Goal: Task Accomplishment & Management: Manage account settings

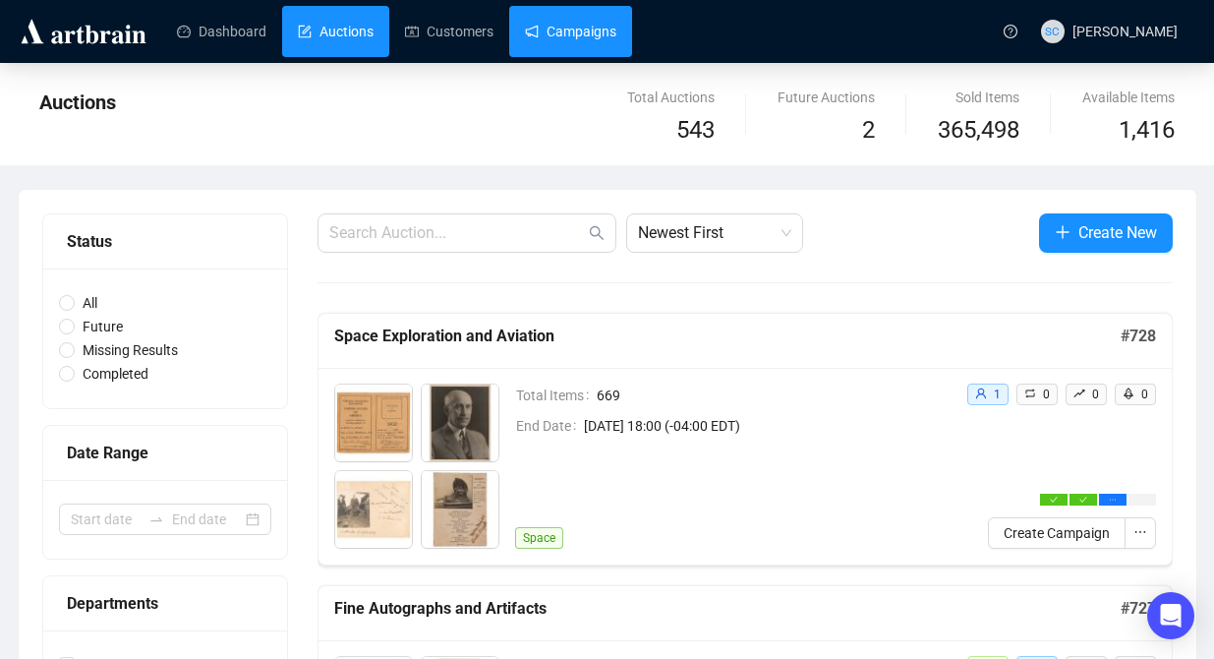
click at [594, 37] on link "Campaigns" at bounding box center [570, 31] width 91 height 51
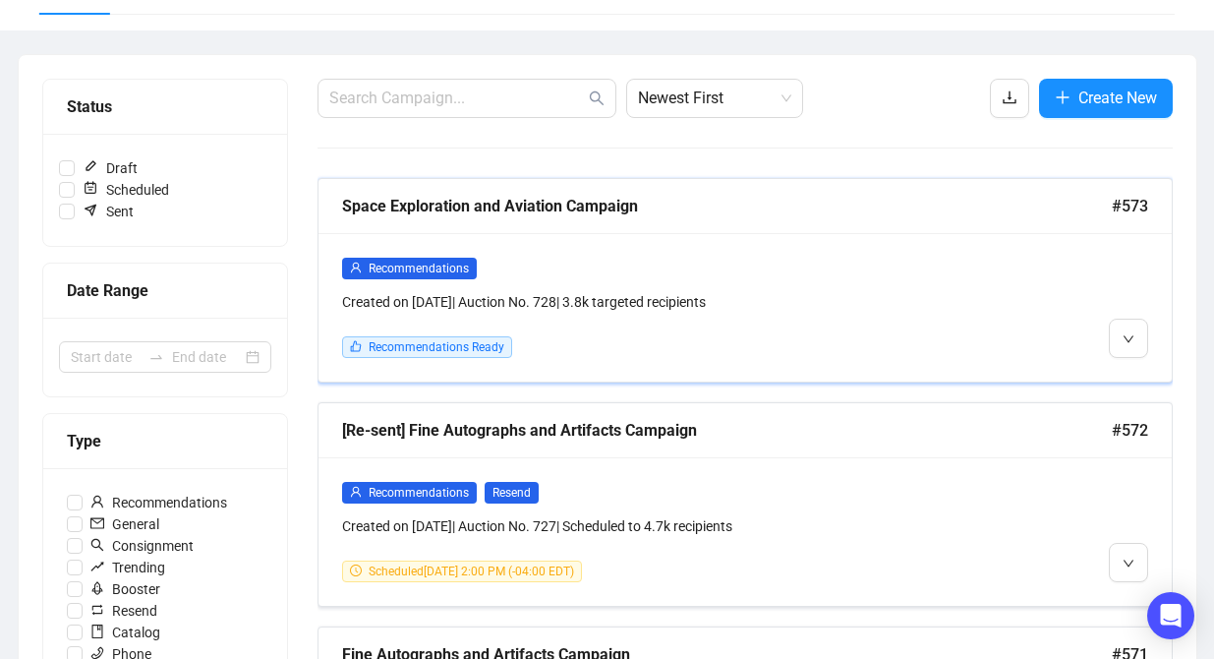
scroll to position [193, 0]
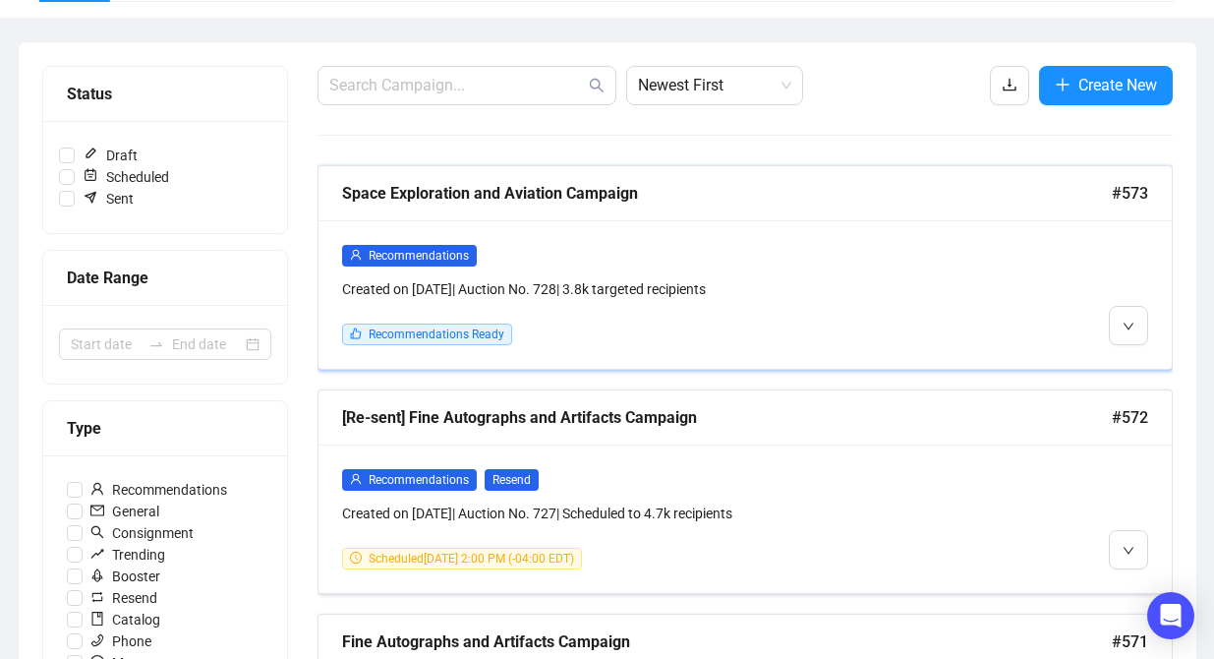
click at [931, 297] on div "Created on [DATE] | Auction No. 728 | 3.8k targeted recipients" at bounding box center [643, 289] width 602 height 22
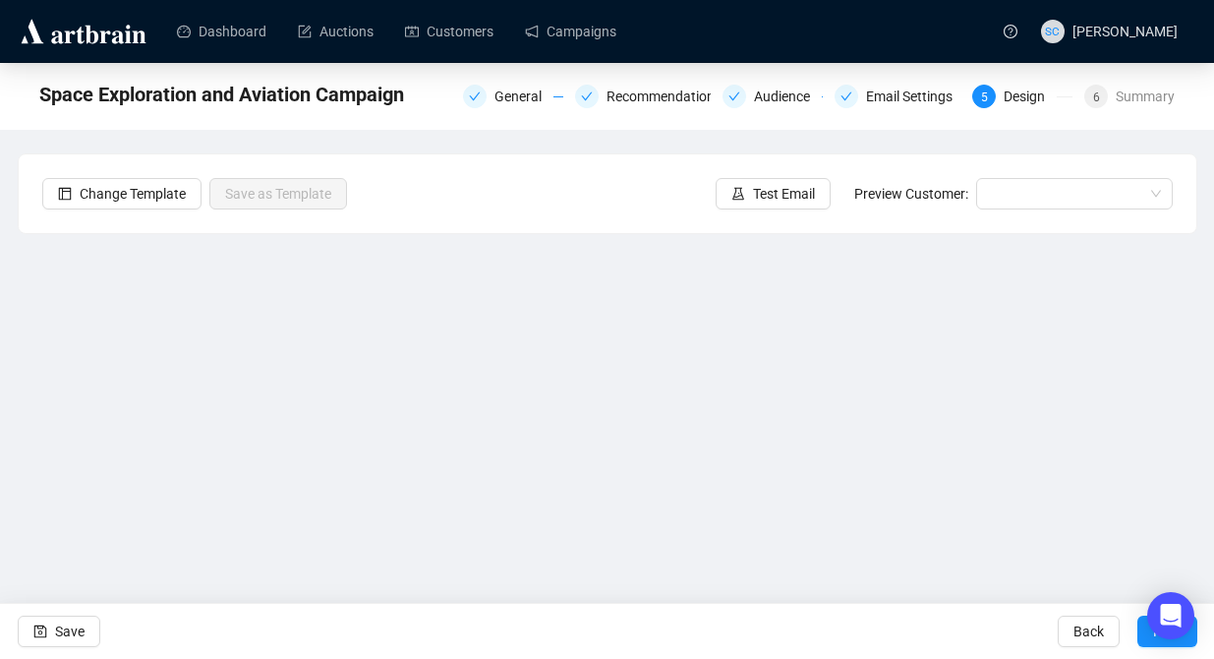
click at [763, 170] on div "Change Template Save as Template Test Email Preview Customer:" at bounding box center [608, 193] width 1178 height 79
click at [767, 194] on span "Test Email" at bounding box center [784, 194] width 62 height 22
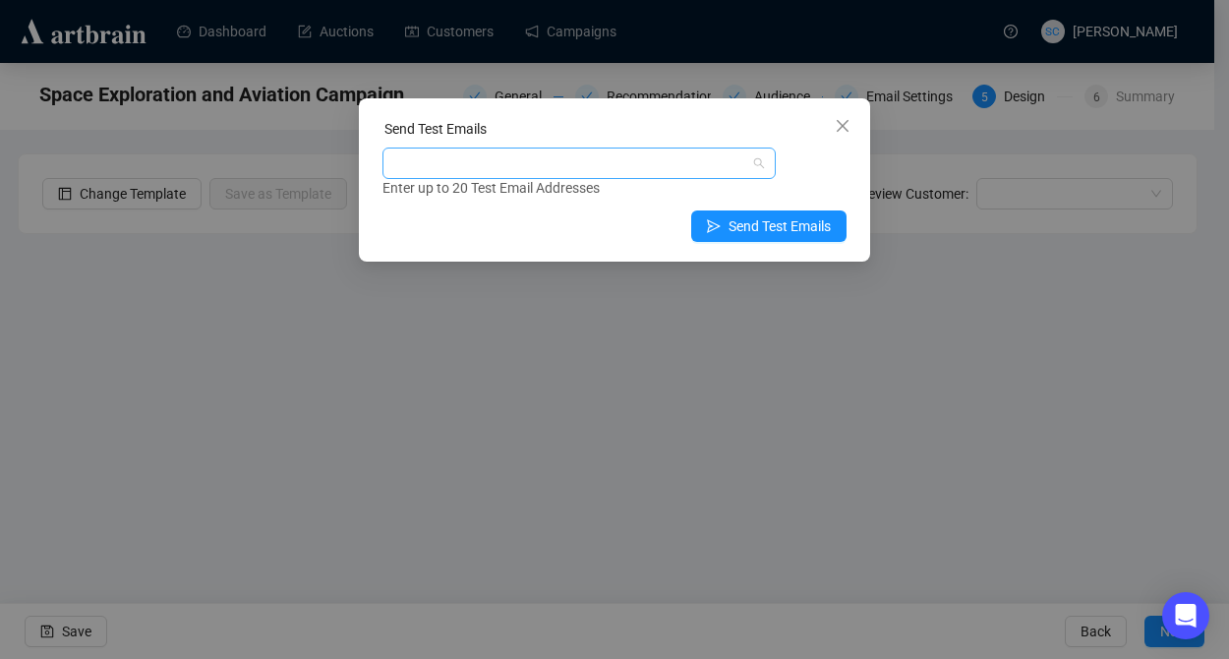
click at [667, 168] on div at bounding box center [568, 163] width 365 height 28
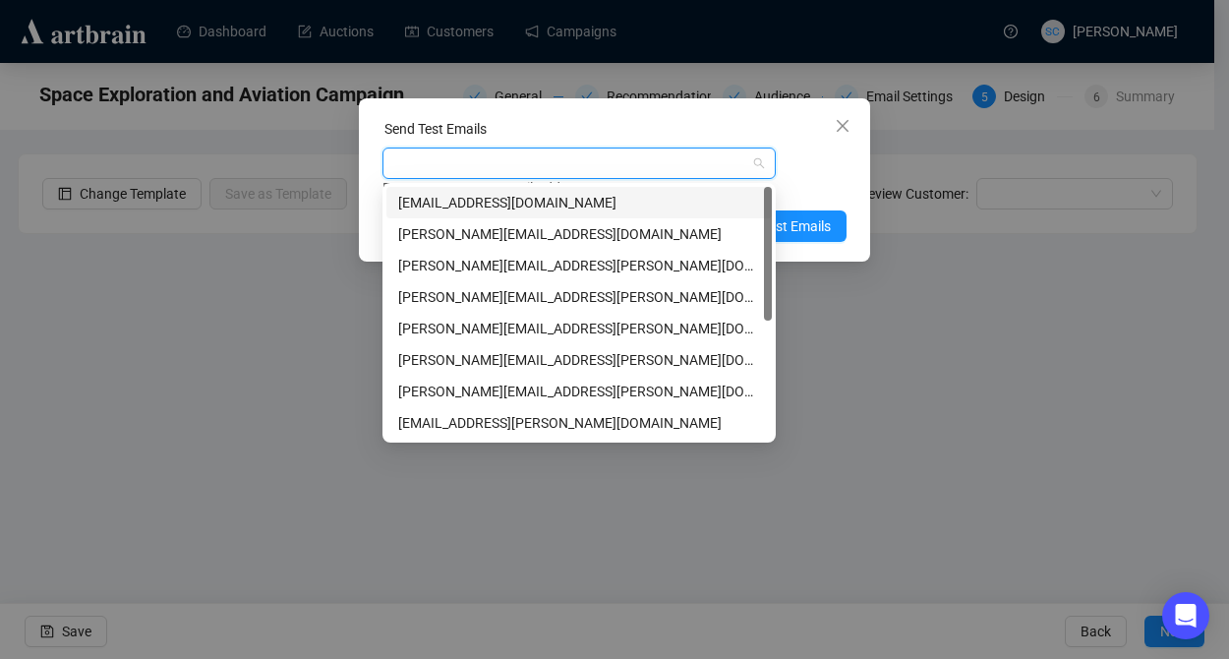
type input "a"
type input "s"
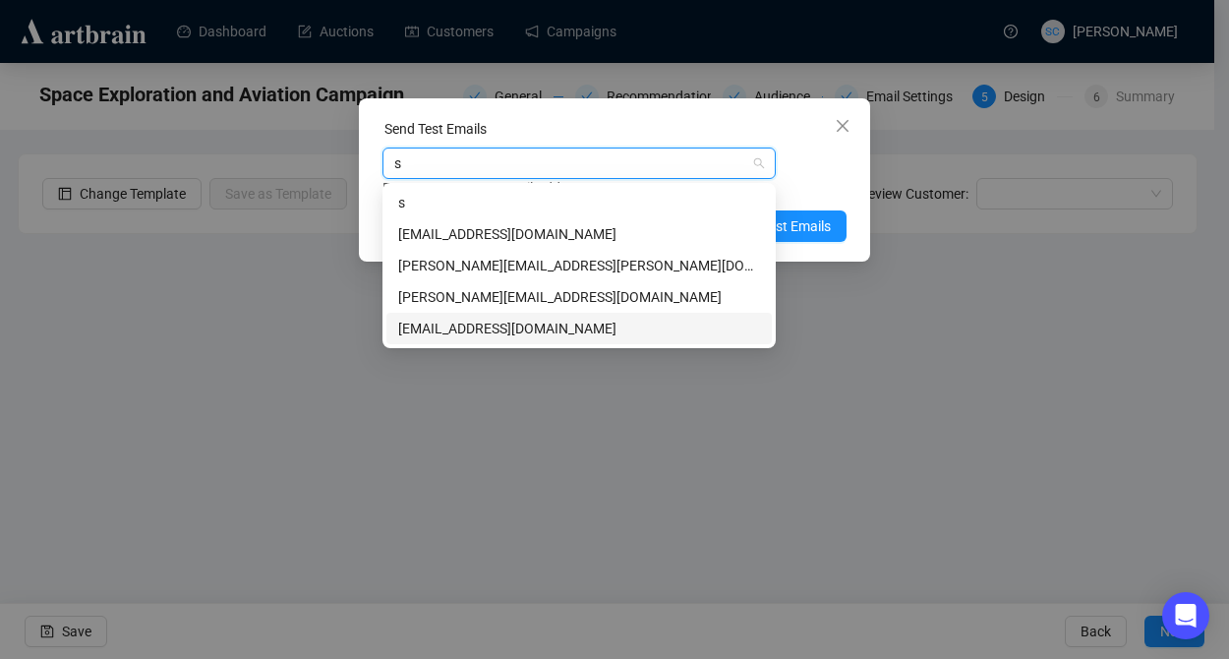
click at [532, 325] on div "[EMAIL_ADDRESS][DOMAIN_NAME]" at bounding box center [579, 329] width 362 height 22
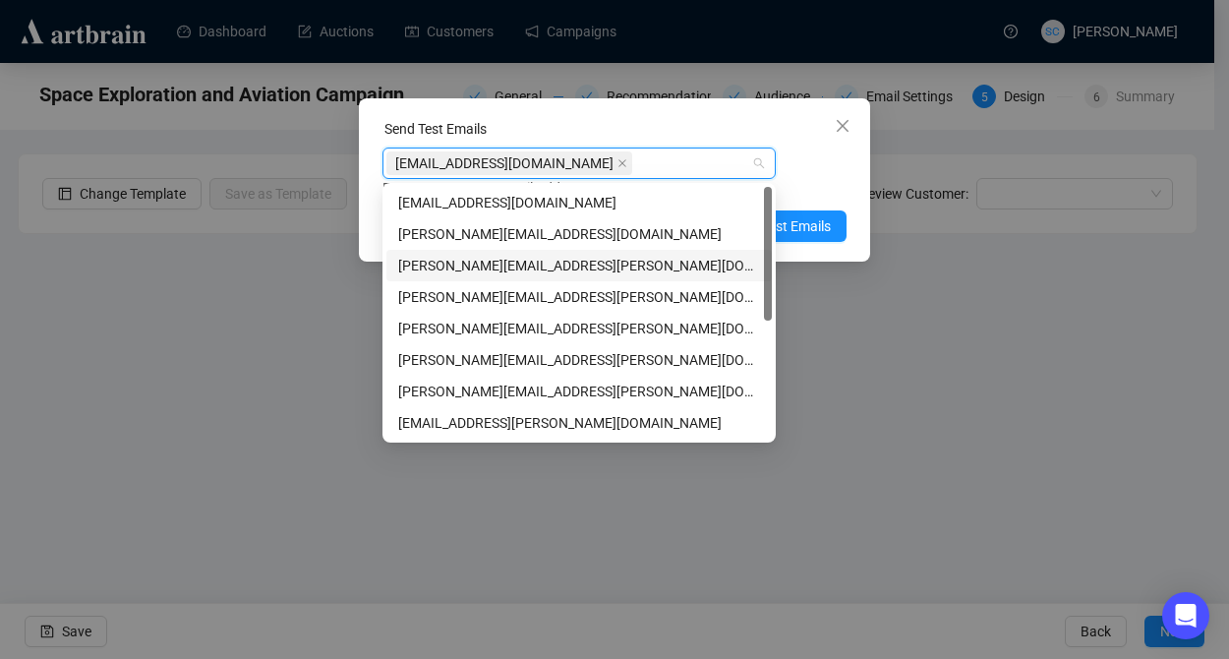
click at [789, 180] on div "Enter up to 20 Test Email Addresses" at bounding box center [615, 188] width 464 height 23
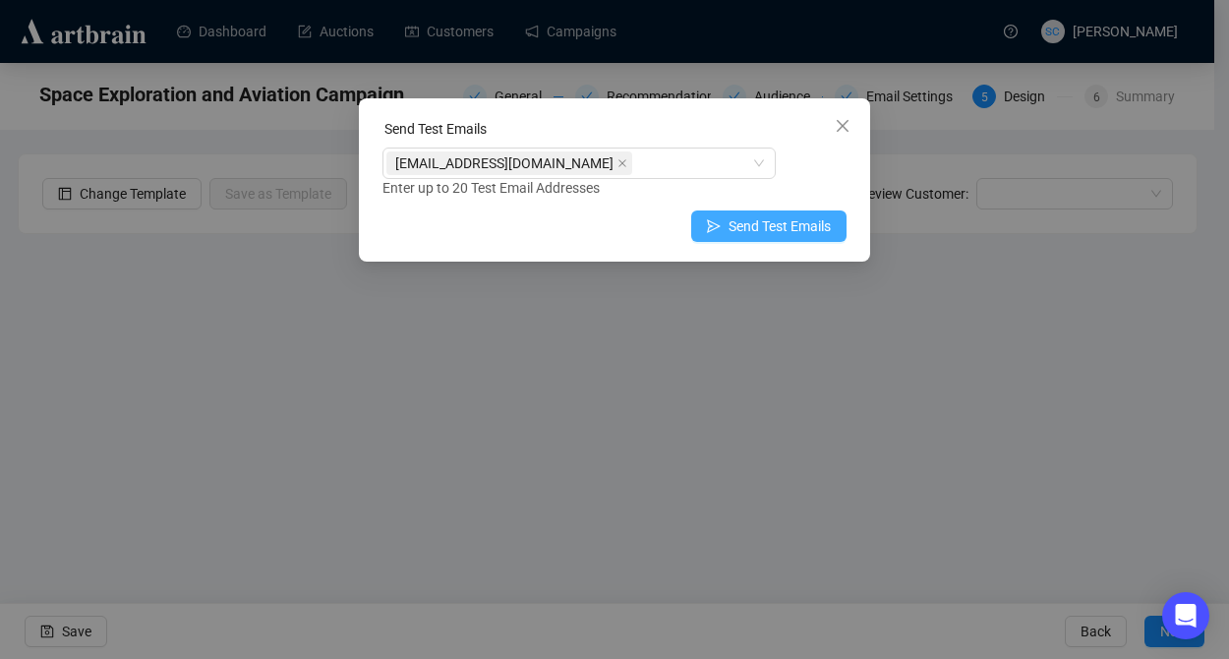
click at [790, 221] on span "Send Test Emails" at bounding box center [780, 226] width 102 height 22
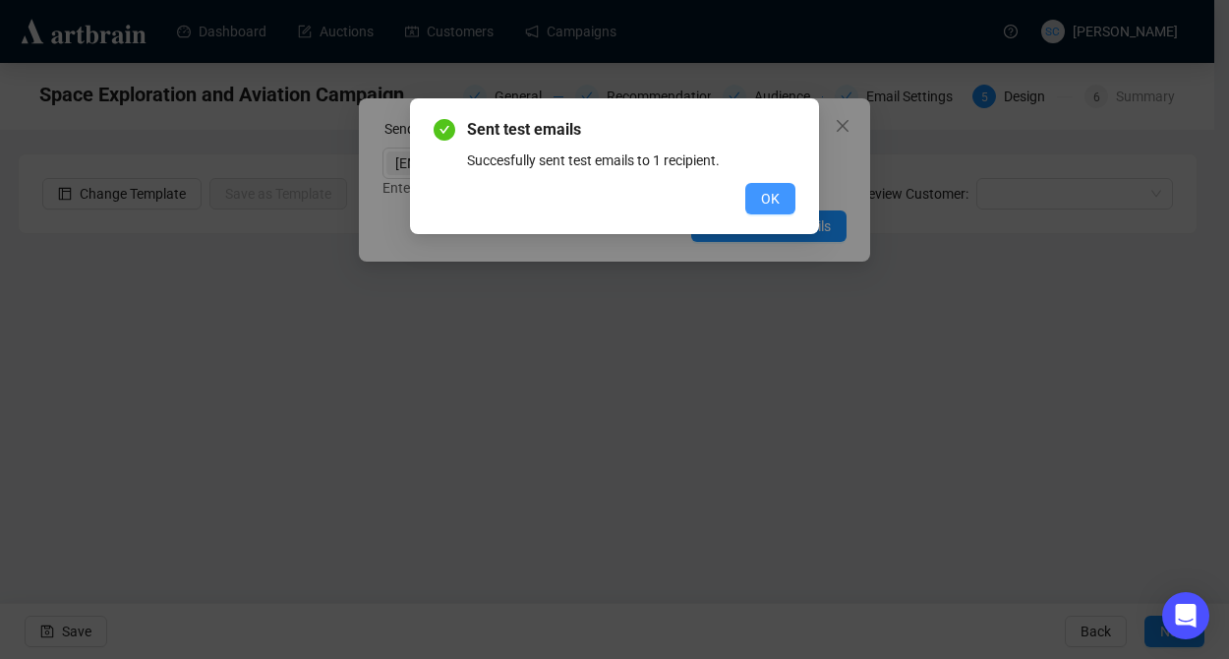
click at [767, 190] on span "OK" at bounding box center [770, 199] width 19 height 22
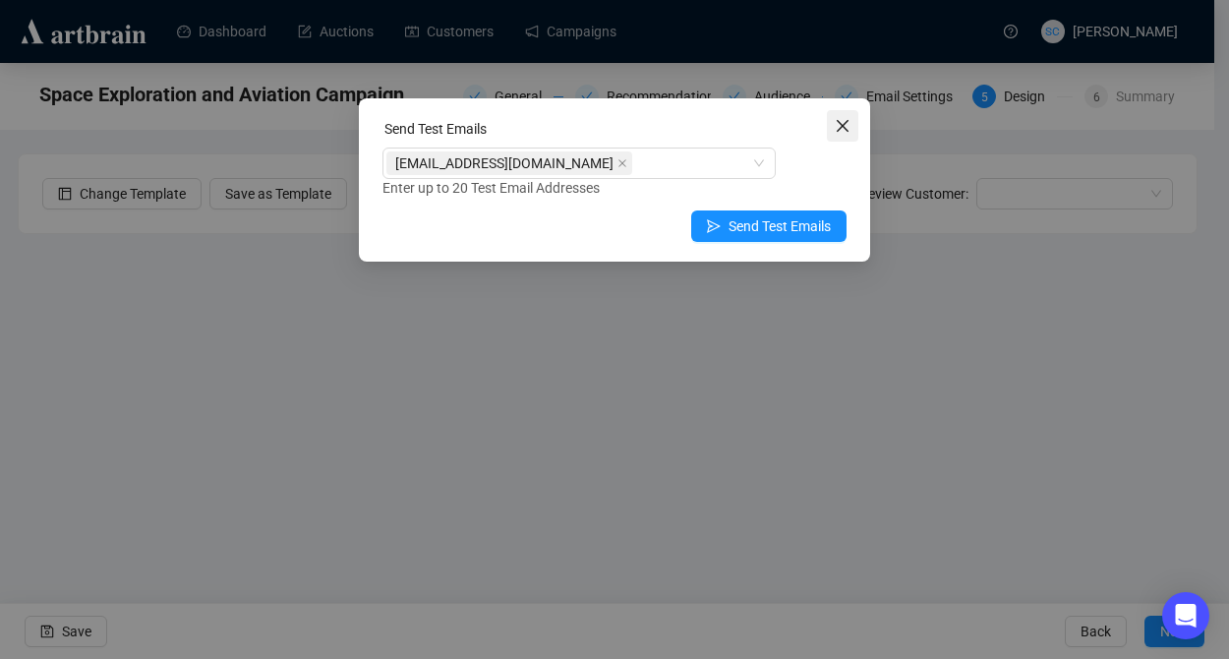
click at [853, 127] on span "Close" at bounding box center [842, 126] width 31 height 16
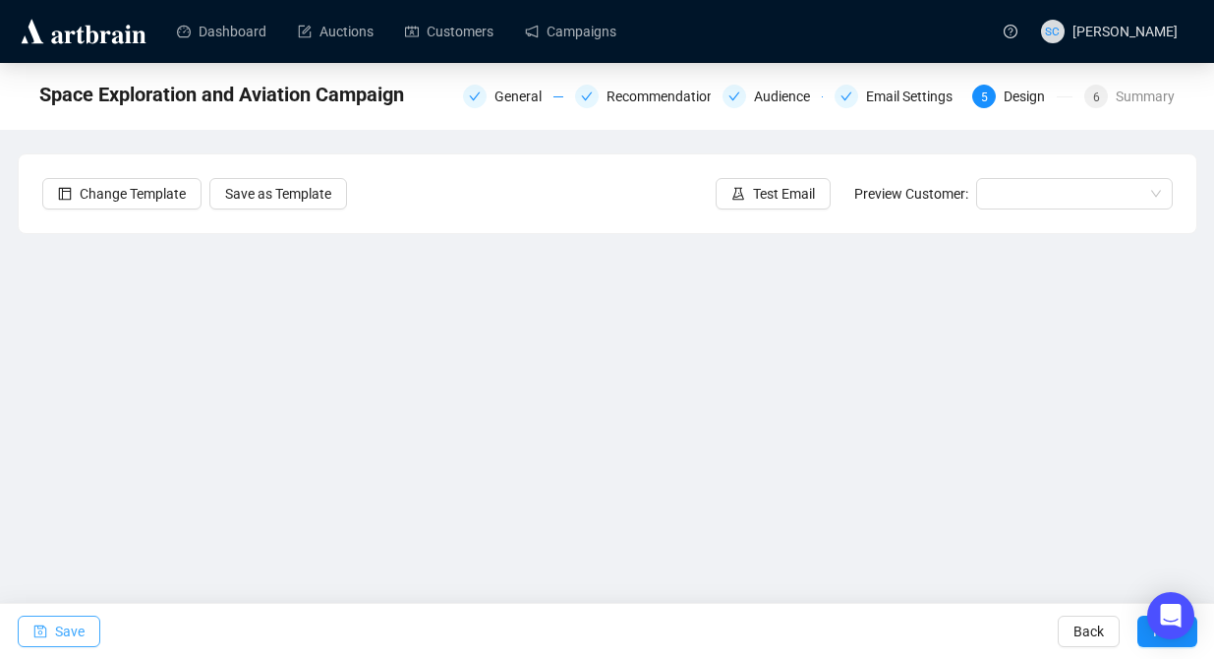
click at [58, 638] on span "Save" at bounding box center [69, 631] width 29 height 55
click at [761, 190] on span "Test Email" at bounding box center [784, 194] width 62 height 22
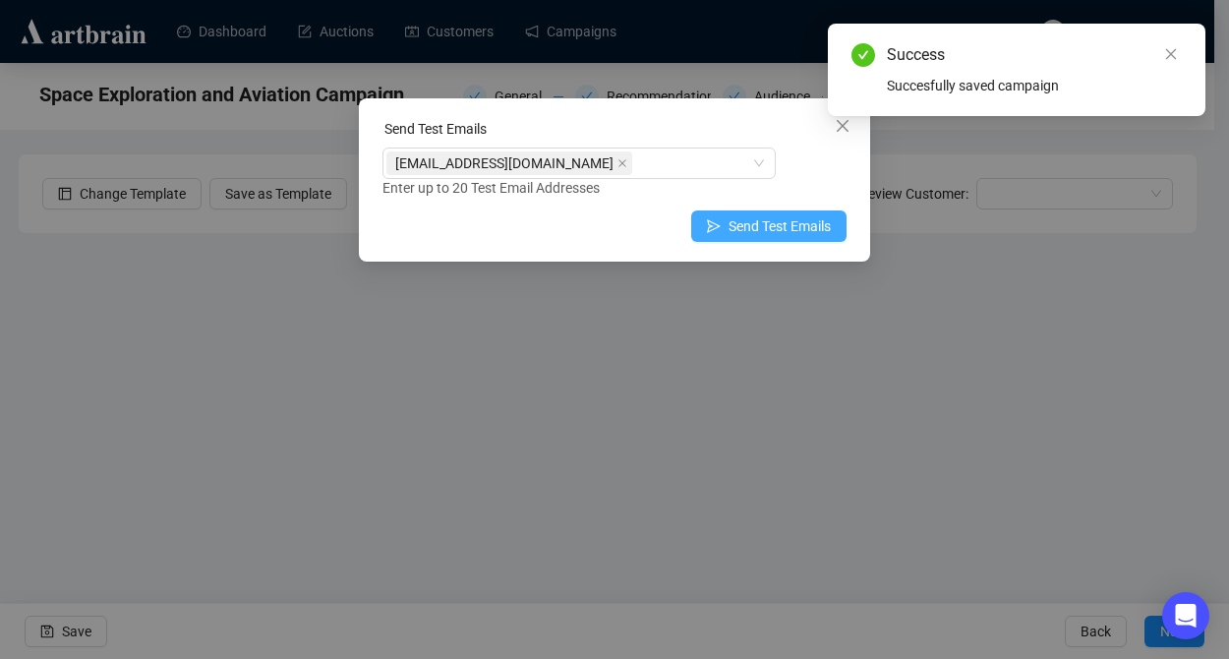
click at [762, 218] on span "Send Test Emails" at bounding box center [780, 226] width 102 height 22
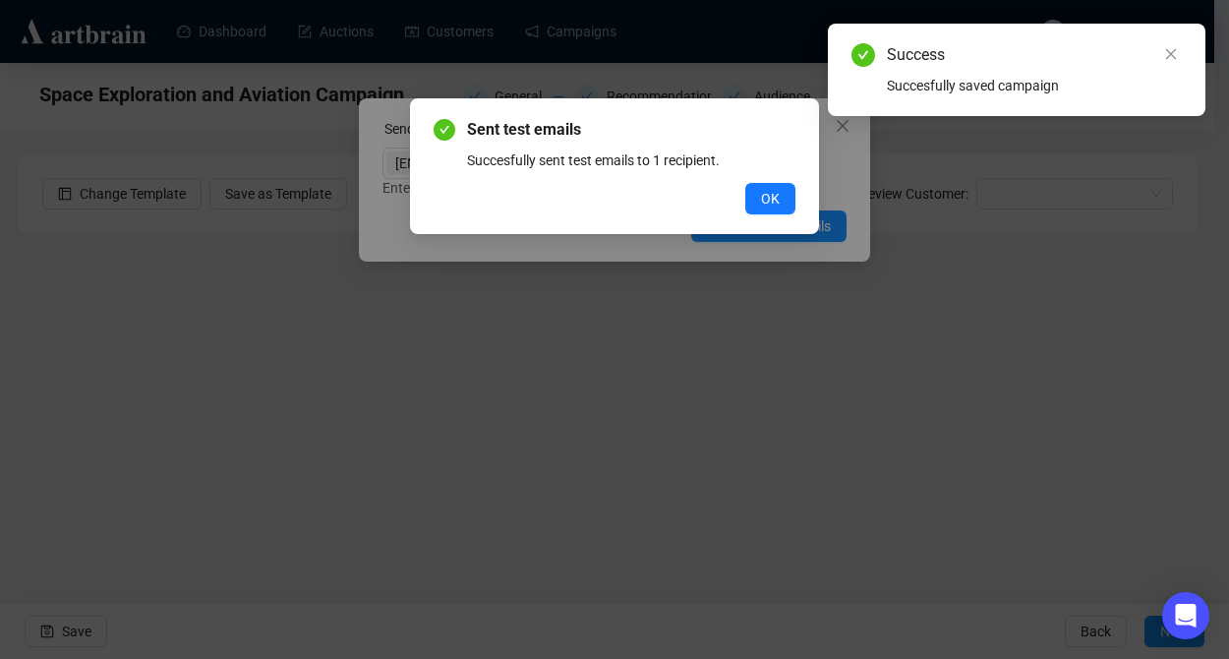
click at [757, 204] on button "OK" at bounding box center [770, 198] width 50 height 31
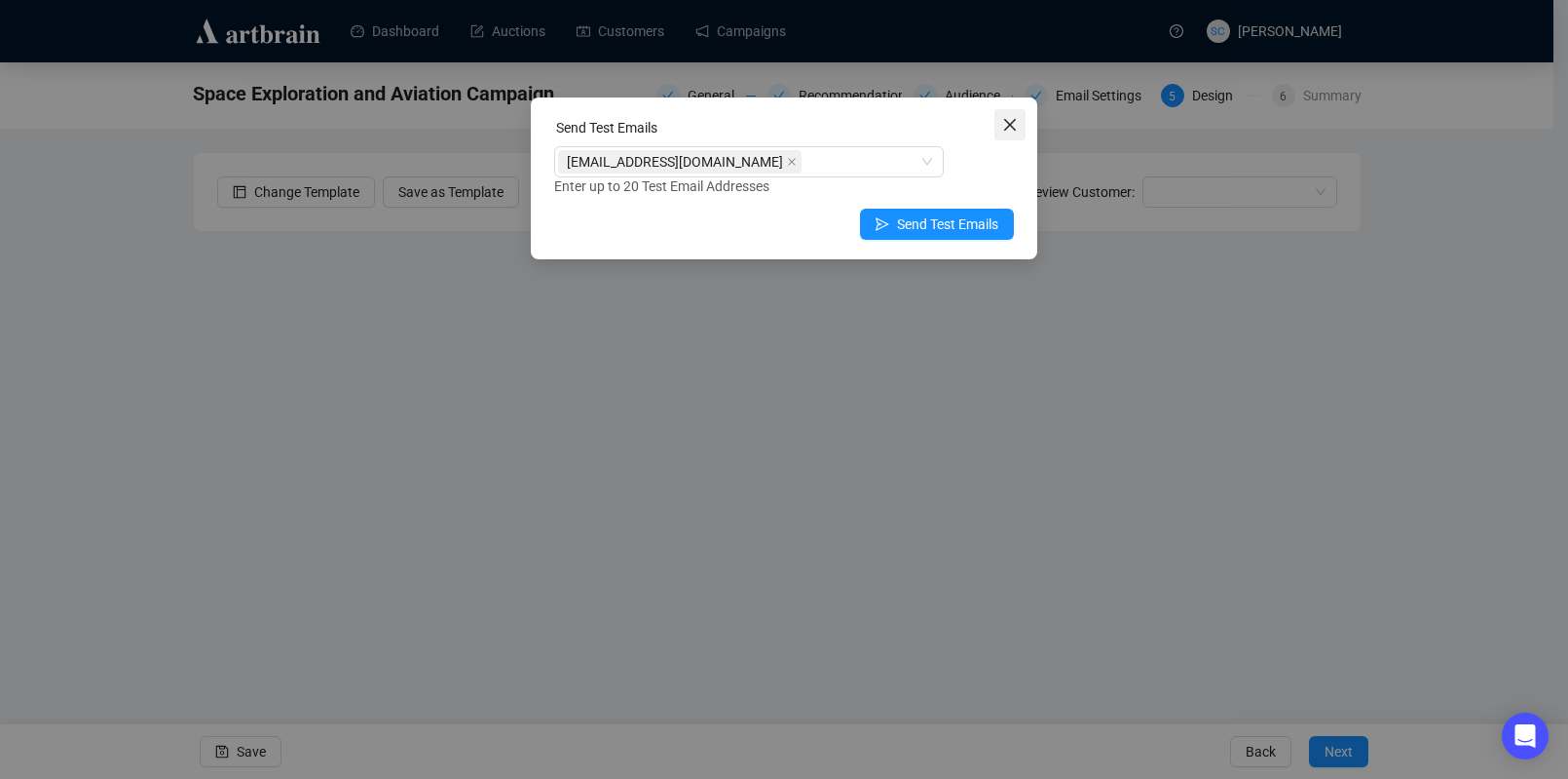
click at [1016, 130] on icon "close" at bounding box center [1010, 125] width 16 height 16
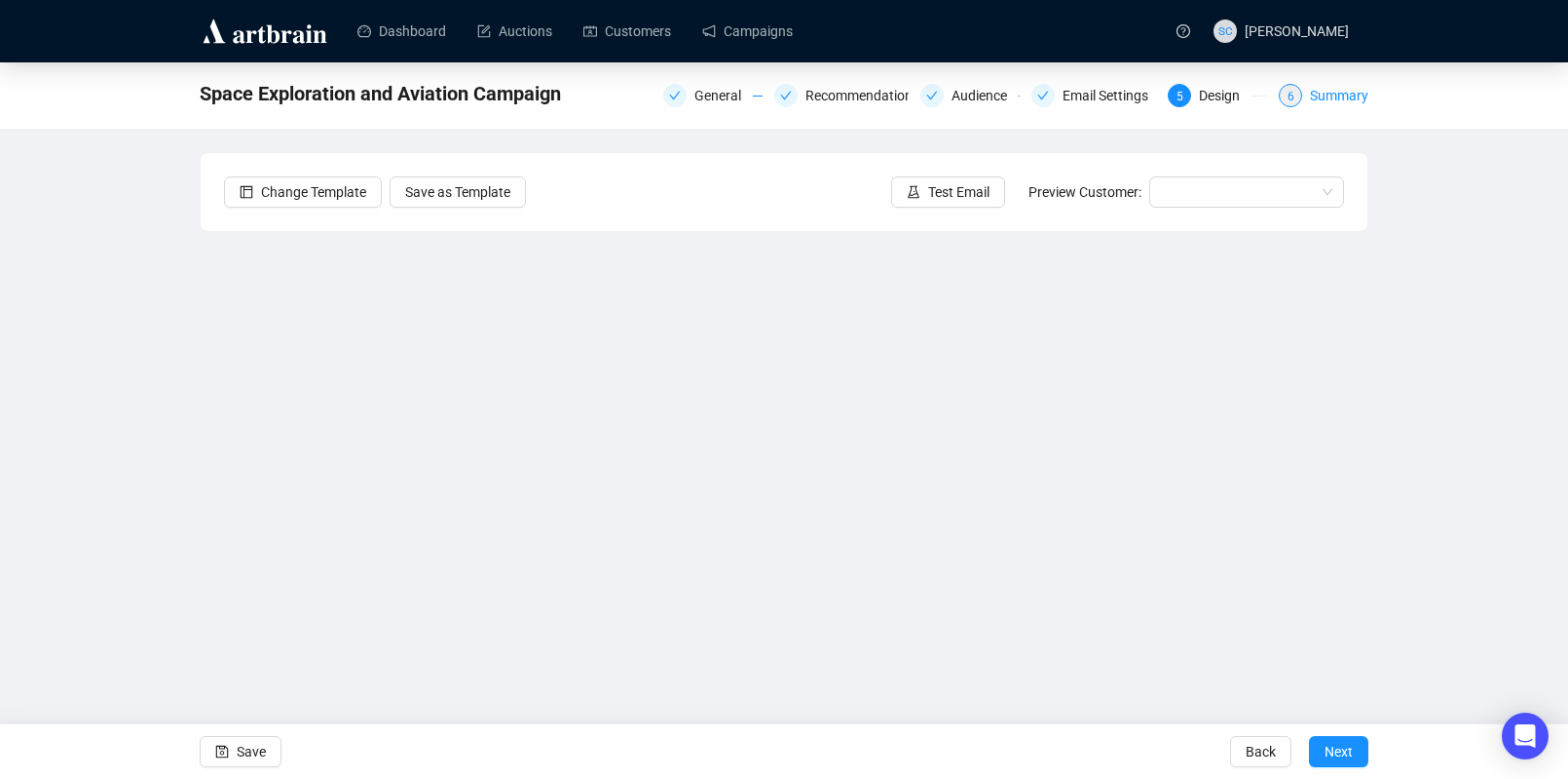
click at [1202, 92] on div "Summary" at bounding box center [1339, 96] width 58 height 24
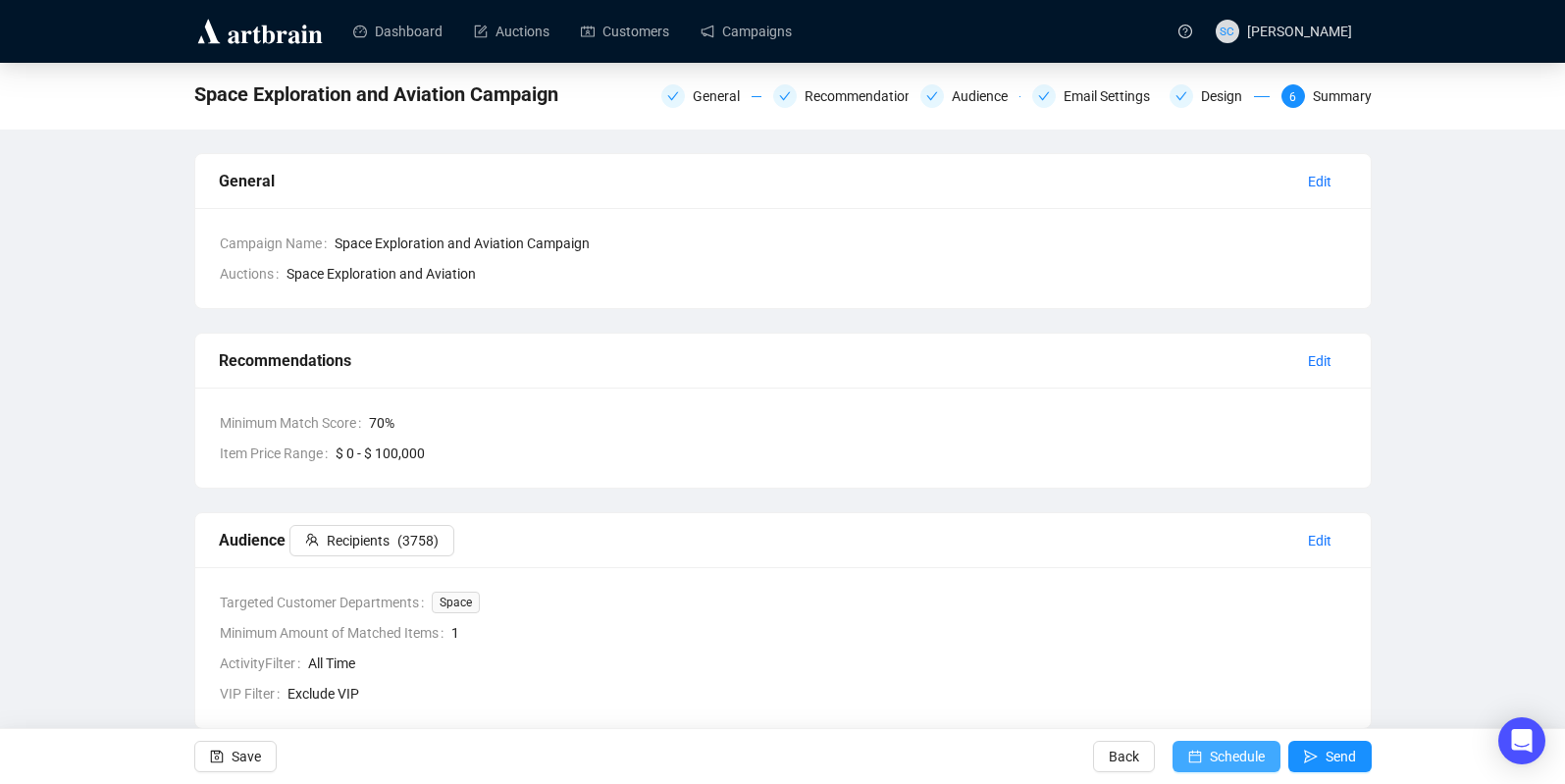
click at [1211, 656] on span "Schedule" at bounding box center [1237, 756] width 55 height 55
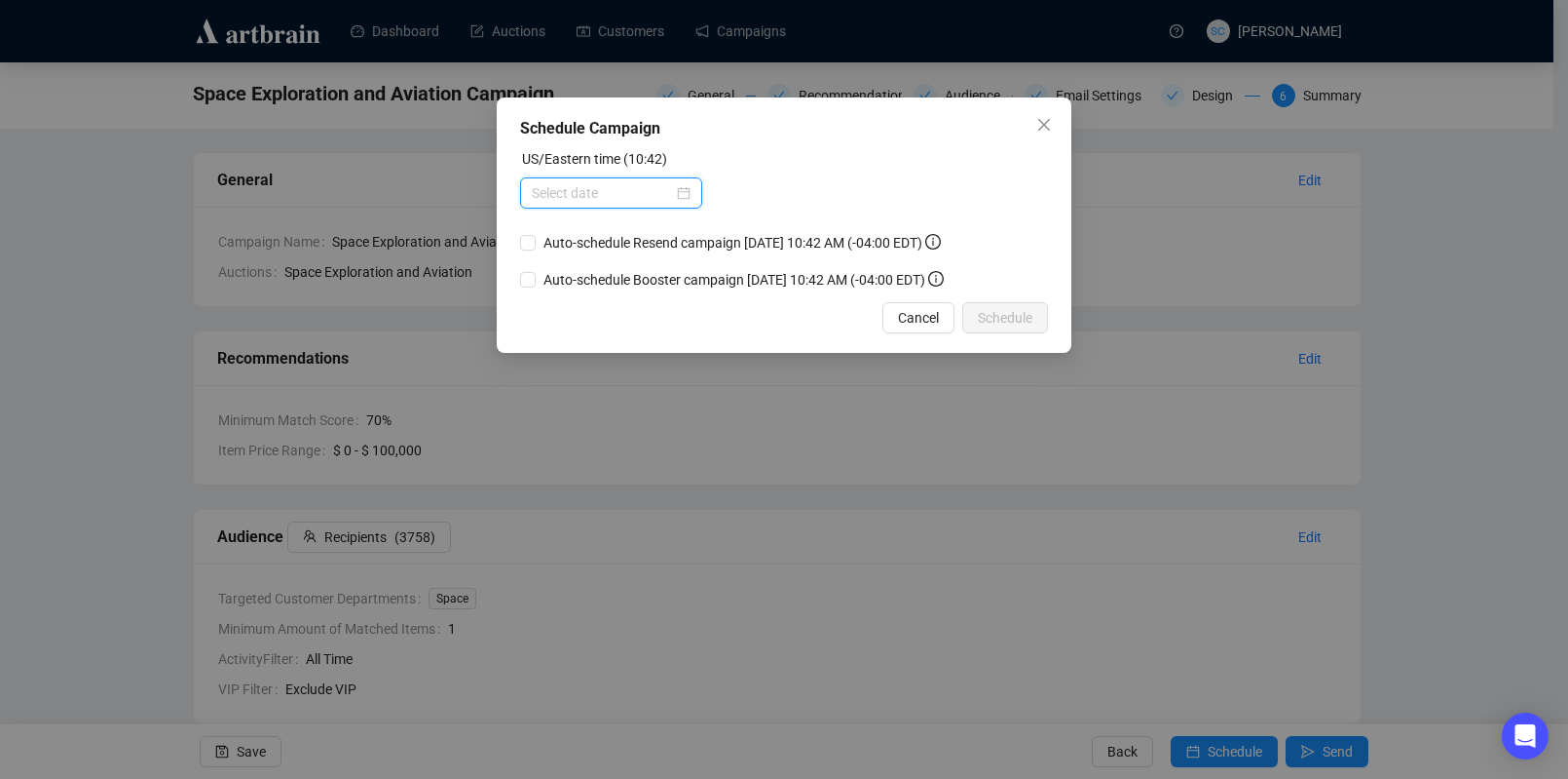
click at [598, 194] on input at bounding box center [602, 193] width 142 height 22
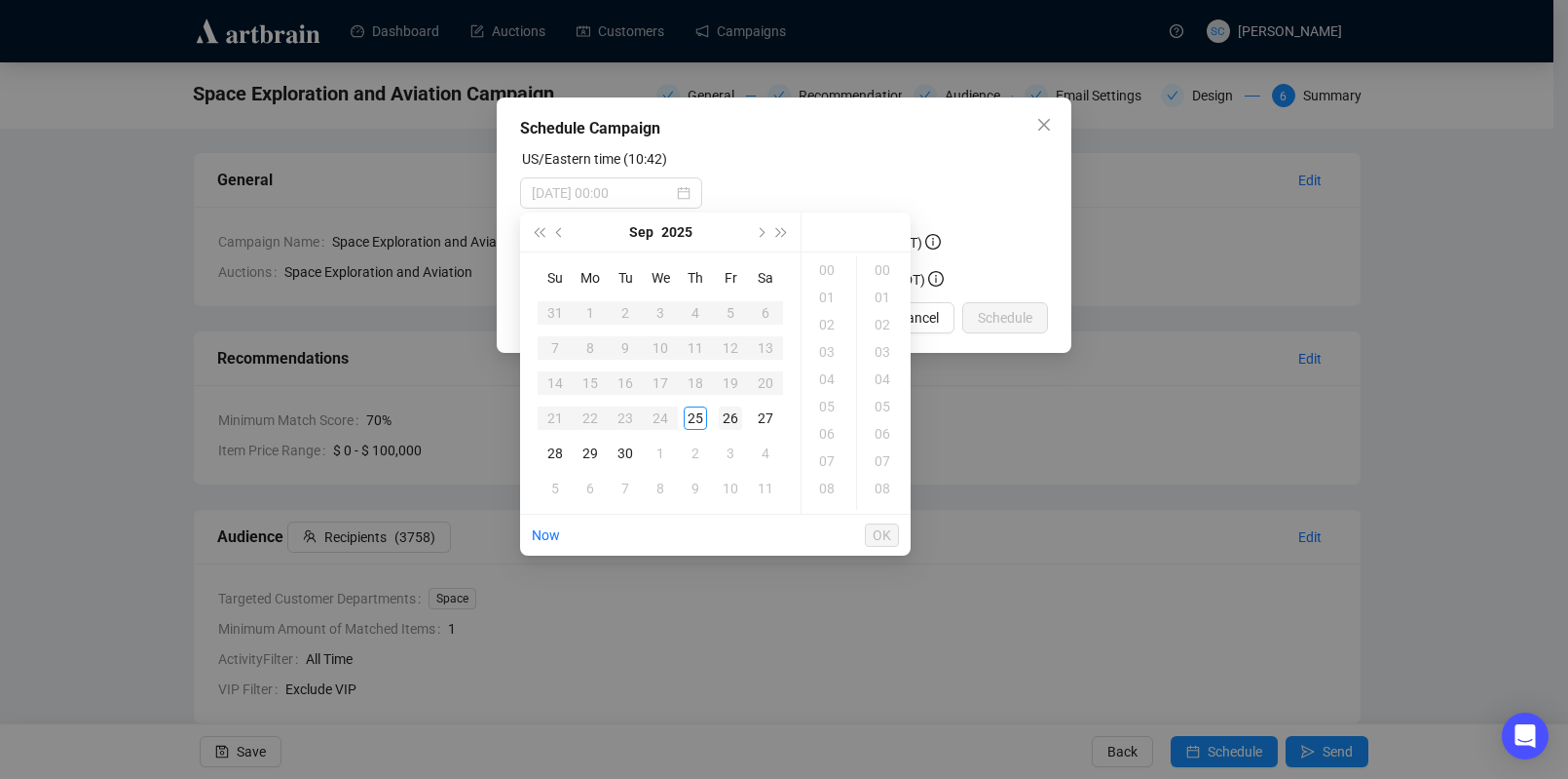
click at [732, 412] on div "26" at bounding box center [731, 418] width 24 height 24
click at [829, 410] on div "14" at bounding box center [828, 406] width 47 height 28
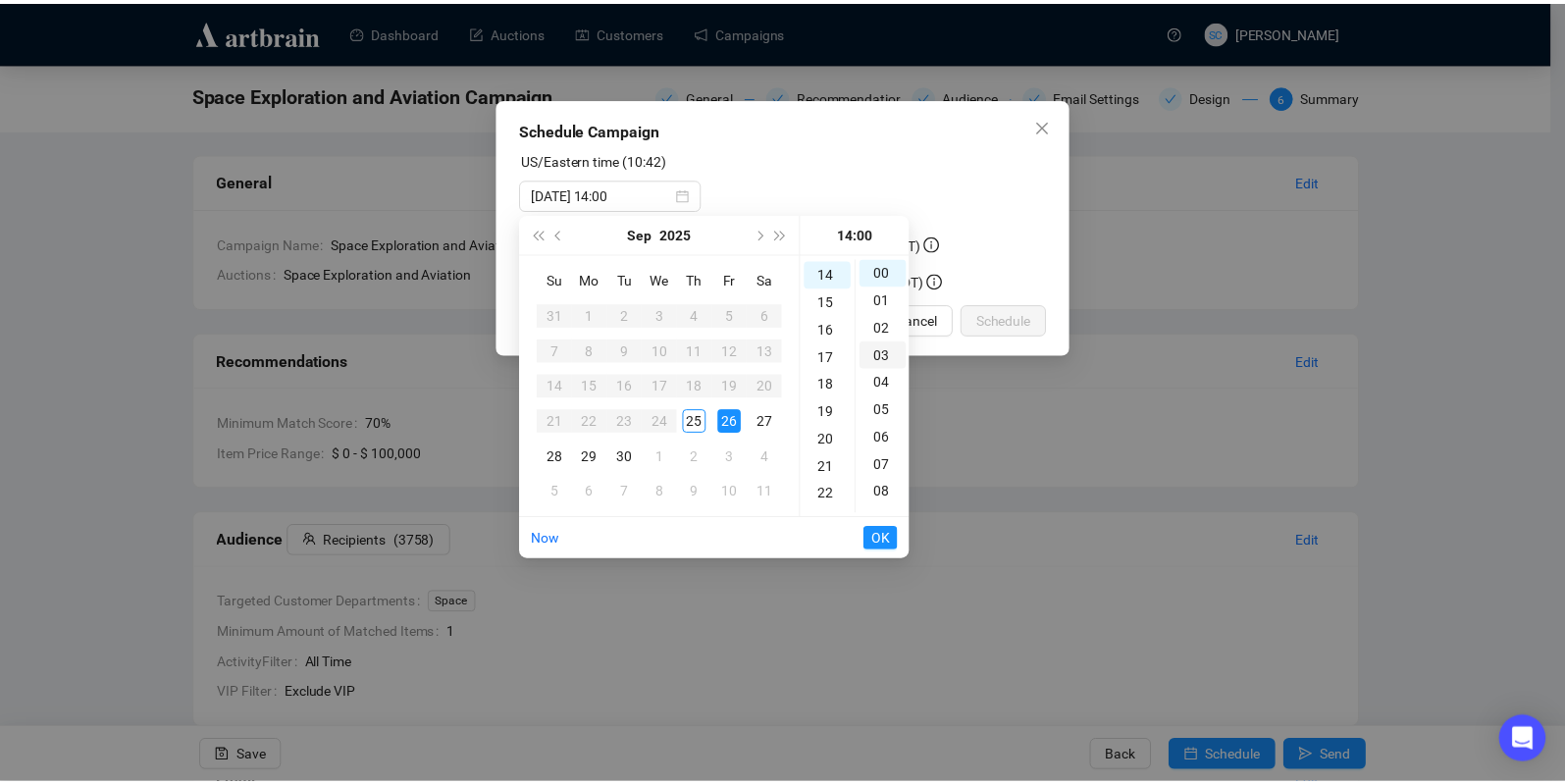
scroll to position [384, 0]
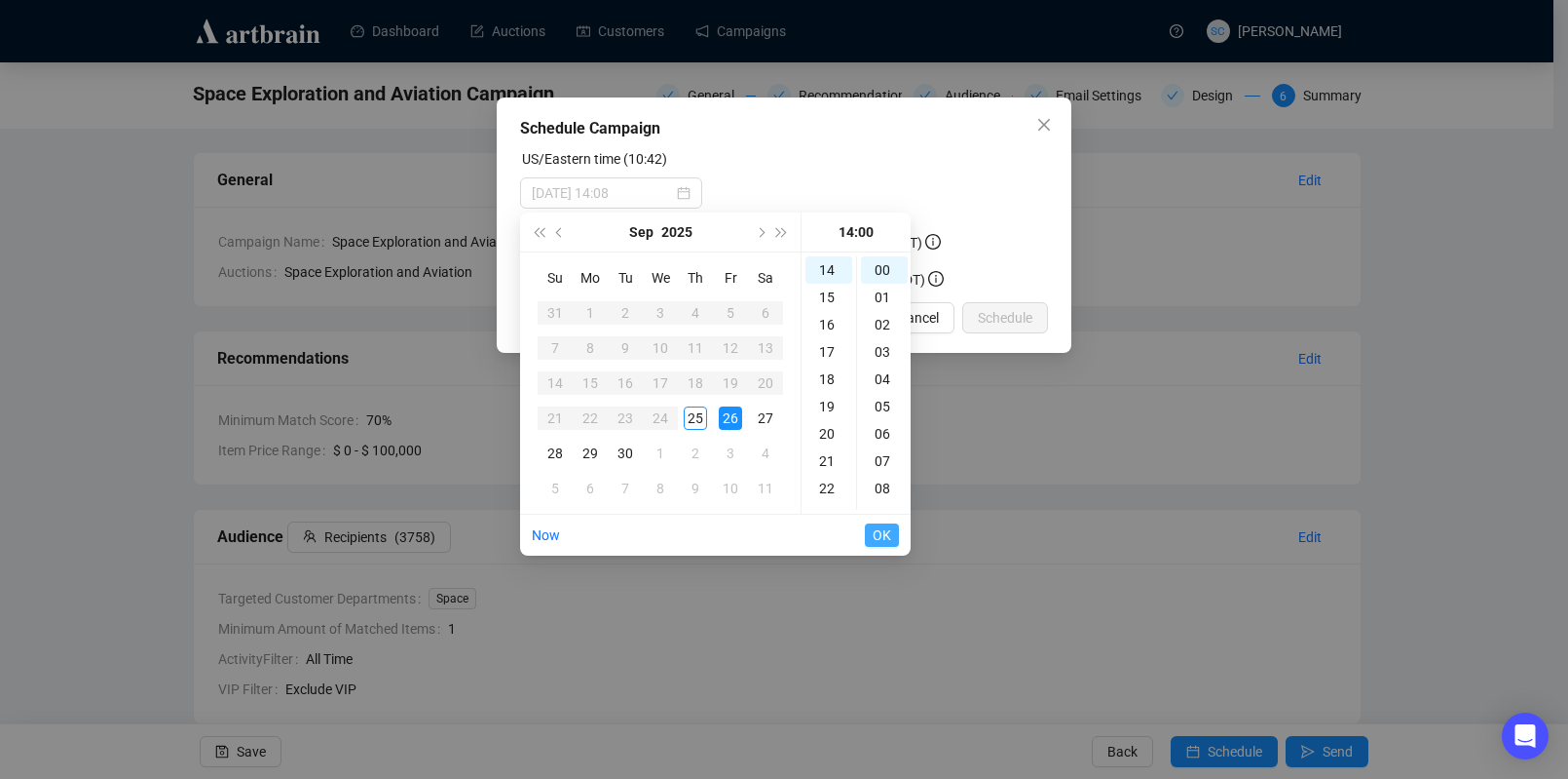
type input "[DATE] 14:00"
click at [886, 531] on span "OK" at bounding box center [882, 534] width 19 height 37
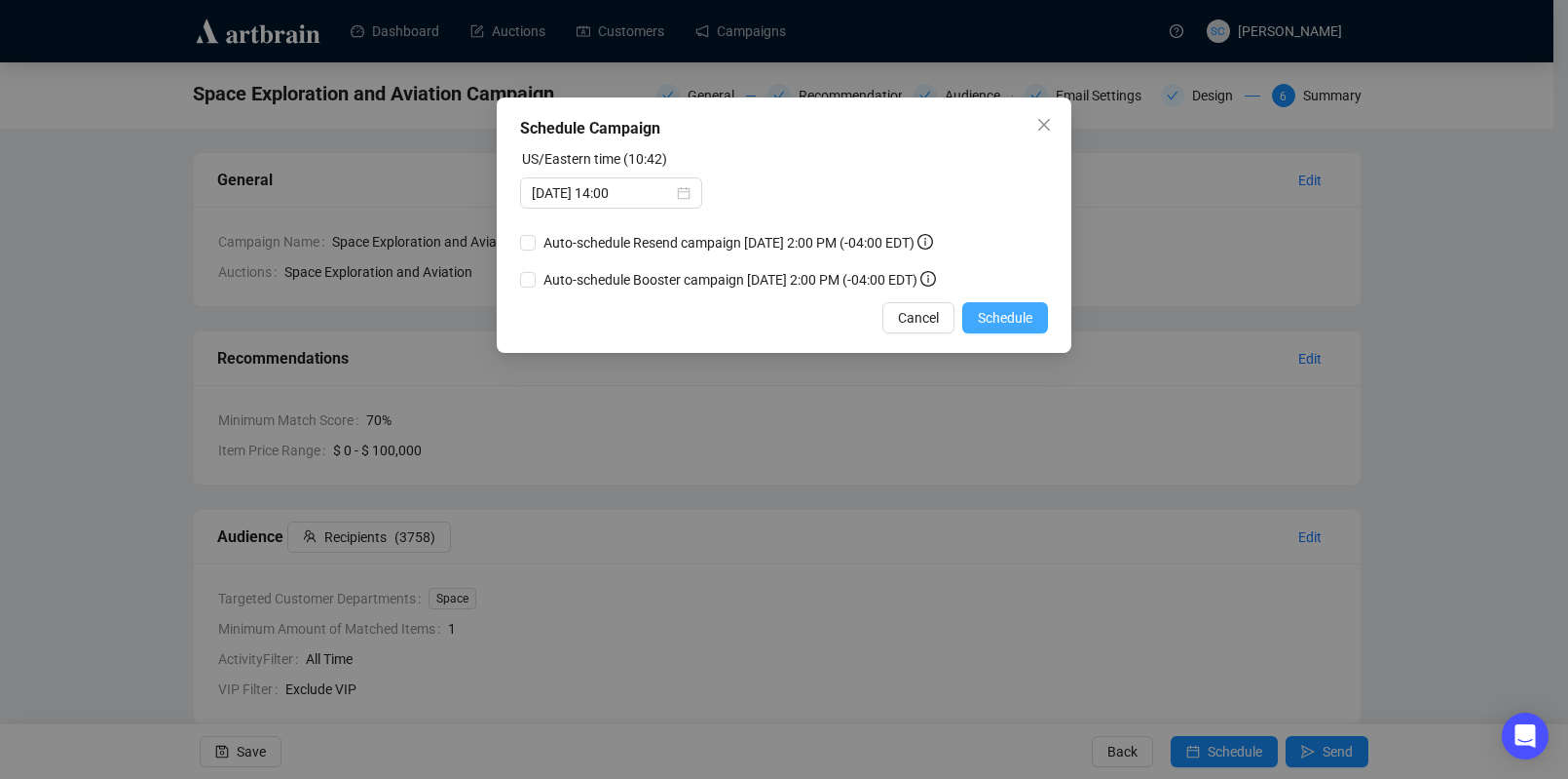
click at [1008, 328] on span "Schedule" at bounding box center [1004, 318] width 54 height 22
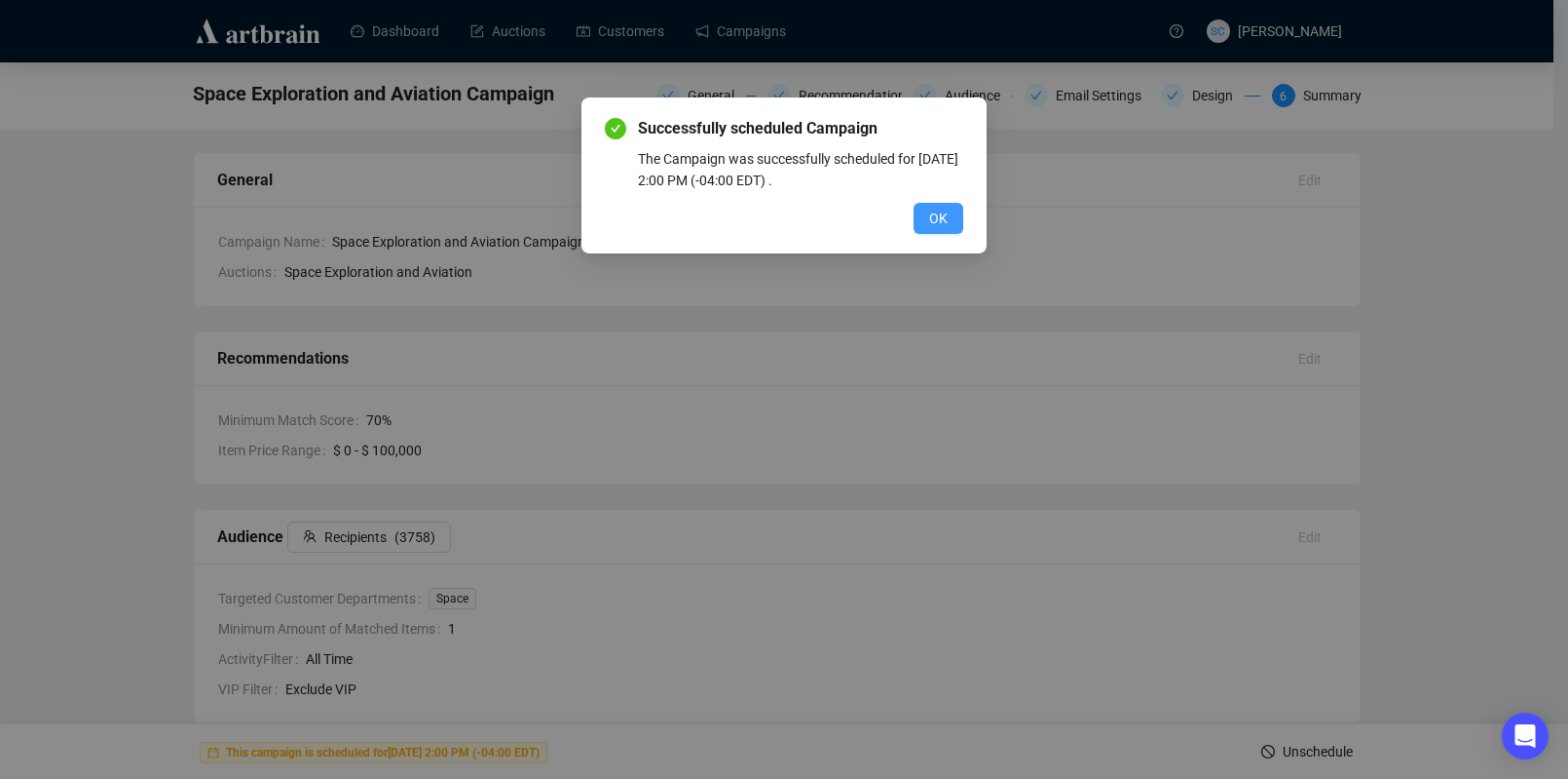
click at [931, 204] on button "OK" at bounding box center [938, 218] width 50 height 31
